Goal: Transaction & Acquisition: Download file/media

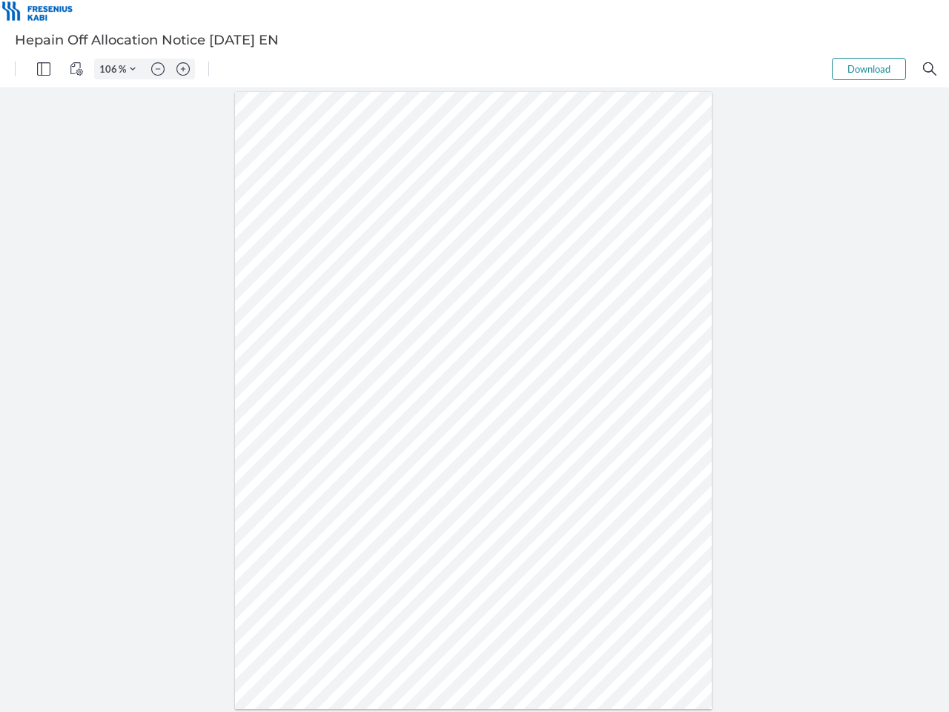
click at [44, 69] on img "Panel" at bounding box center [43, 68] width 13 height 13
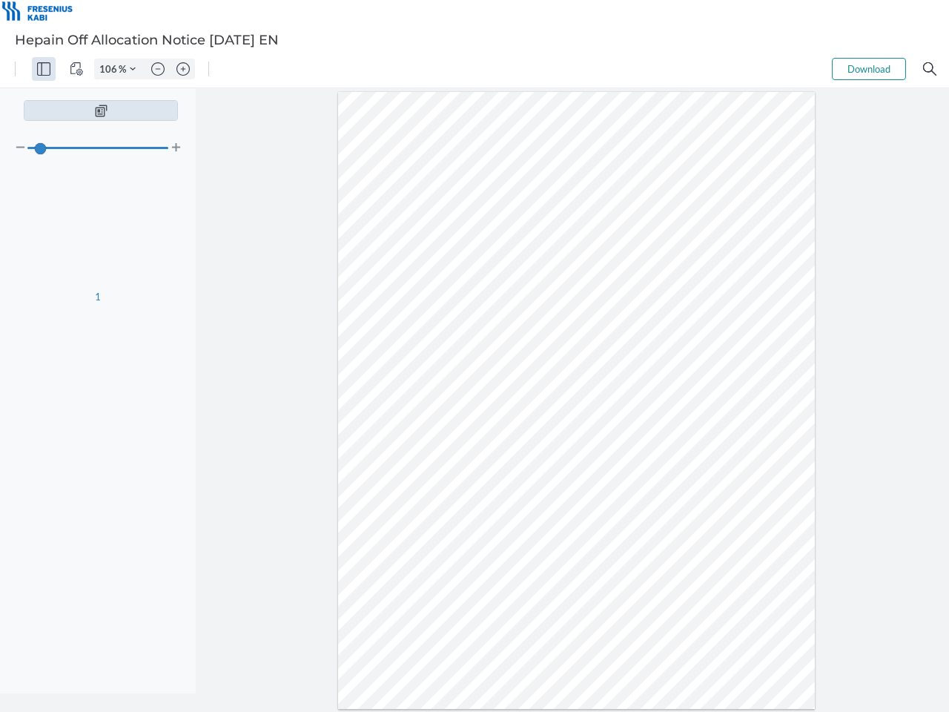
click at [76, 69] on img "View Controls" at bounding box center [76, 68] width 13 height 13
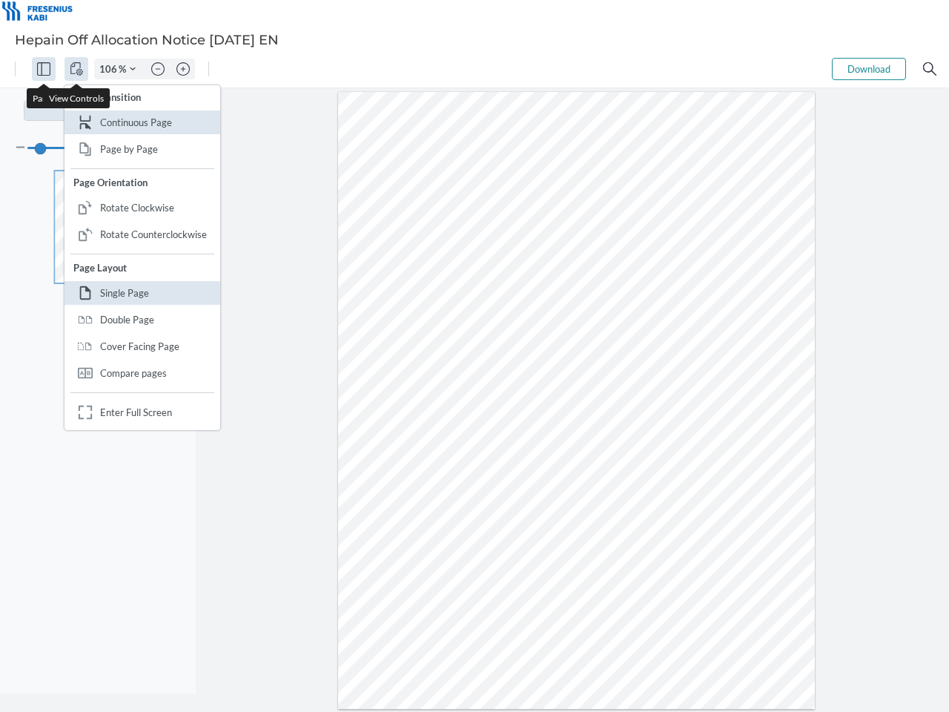
click at [110, 69] on input "106" at bounding box center [107, 68] width 24 height 13
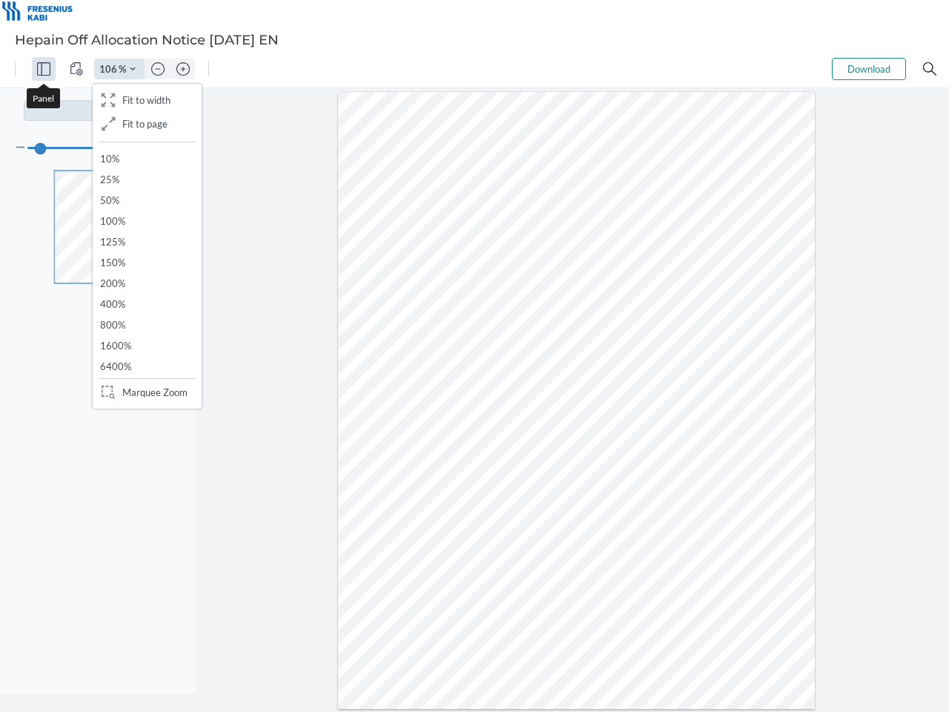
click at [133, 69] on img "Zoom Controls" at bounding box center [133, 69] width 6 height 6
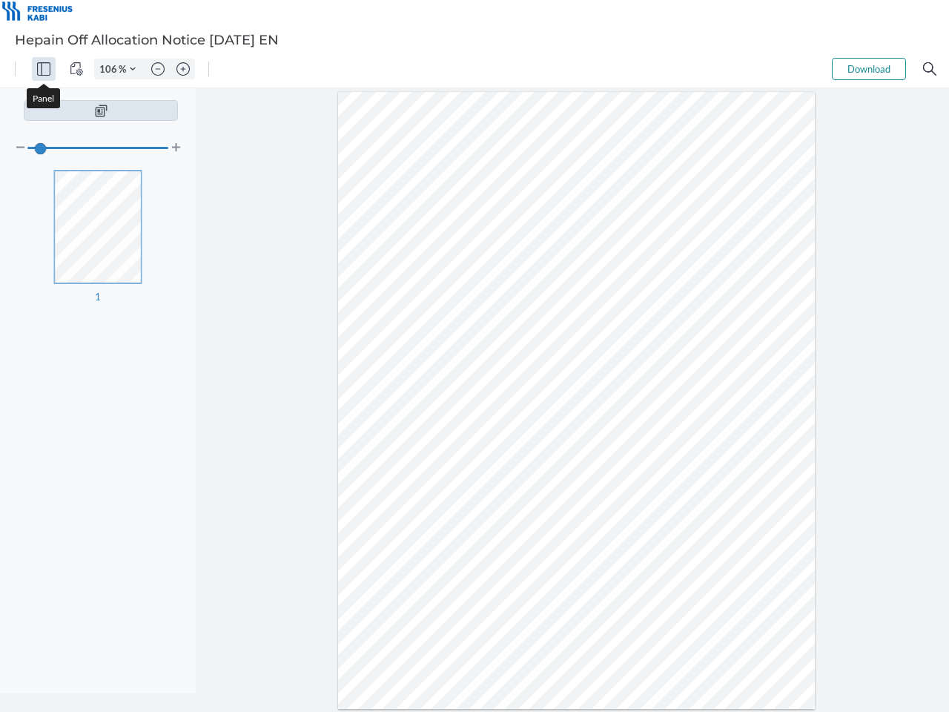
click at [158, 69] on img "Zoom out" at bounding box center [157, 68] width 13 height 13
click at [183, 69] on img "Zoom in" at bounding box center [182, 68] width 13 height 13
type input "106"
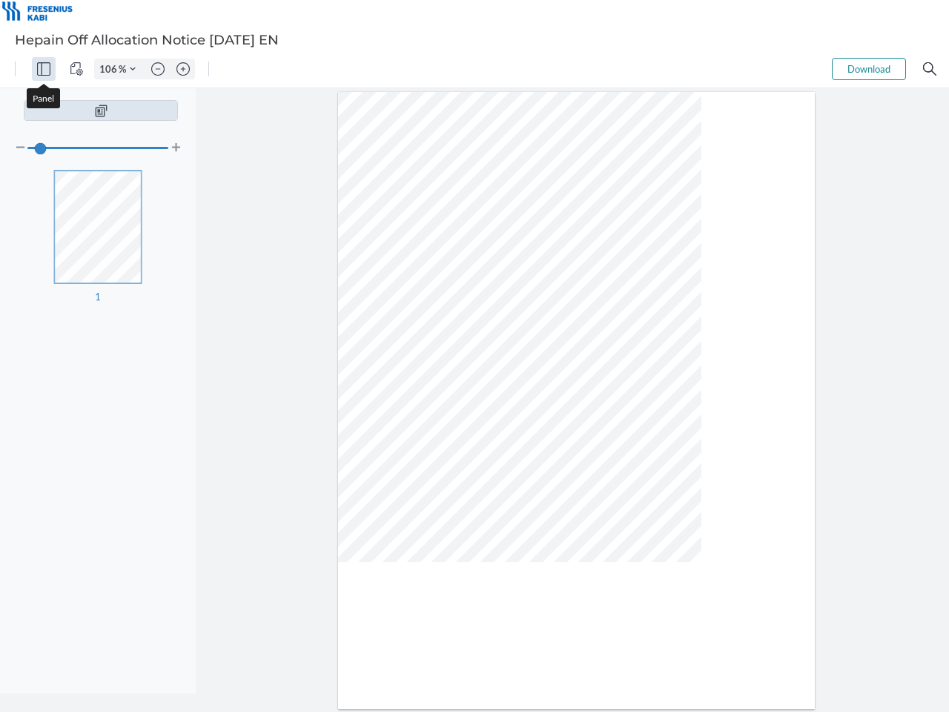
click at [869, 69] on button "Download" at bounding box center [869, 69] width 74 height 22
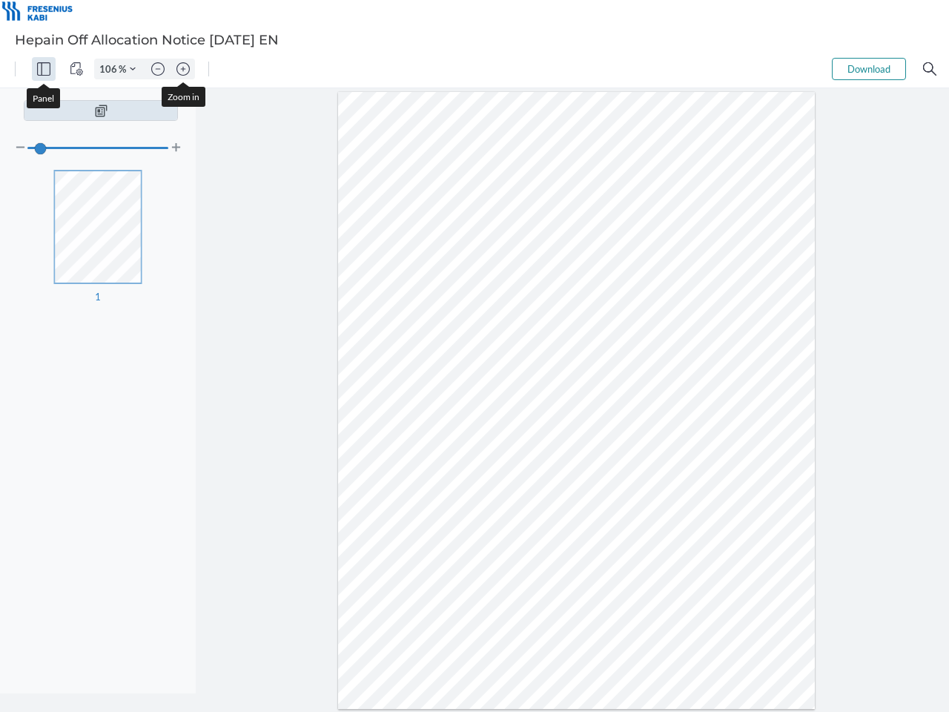
click at [930, 69] on img "Search" at bounding box center [929, 68] width 13 height 13
